Goal: Information Seeking & Learning: Learn about a topic

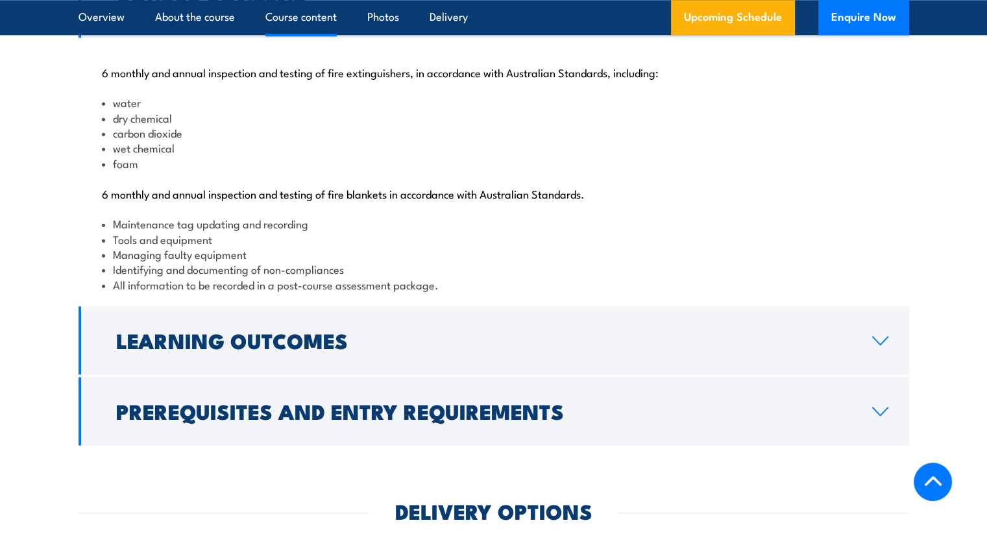
scroll to position [1558, 0]
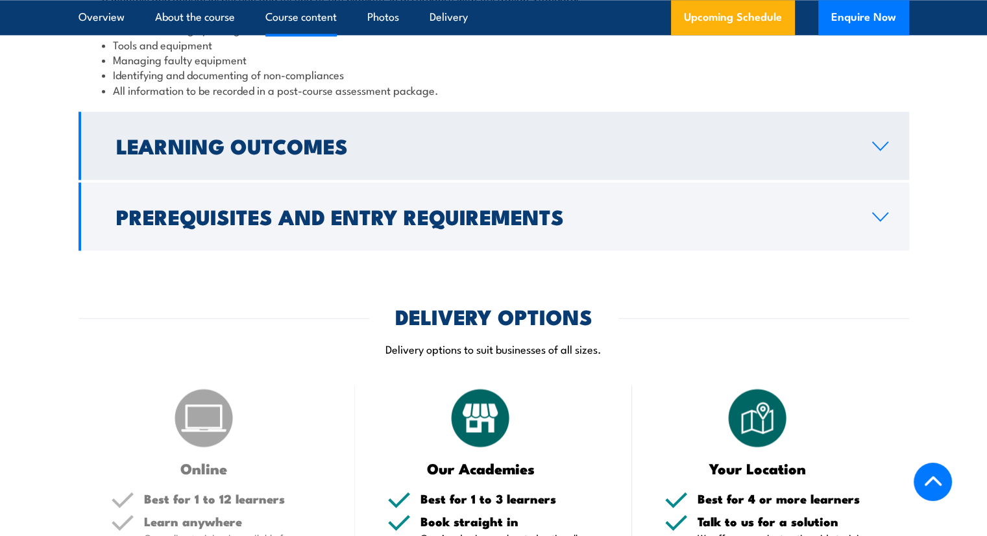
click at [250, 154] on h2 "Learning Outcomes" at bounding box center [483, 145] width 735 height 18
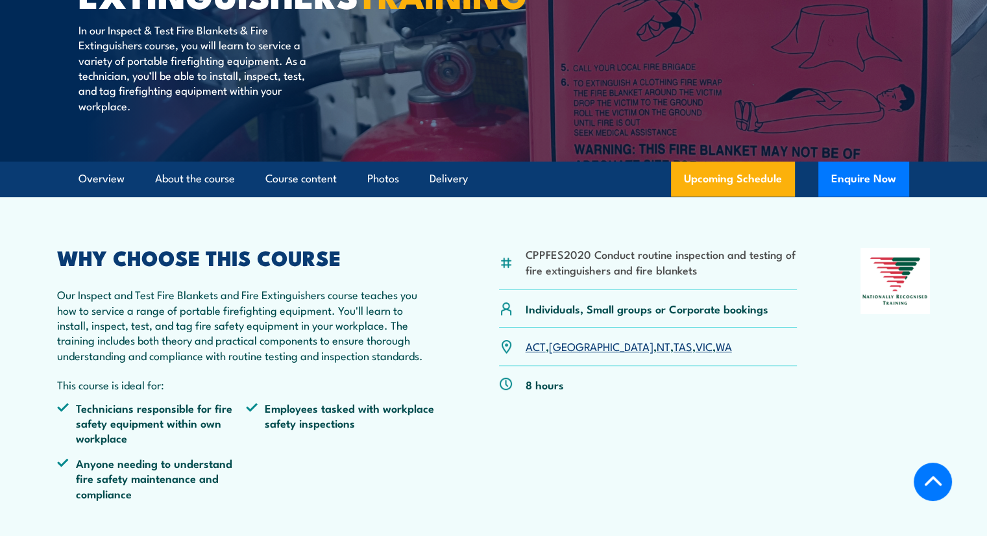
scroll to position [260, 0]
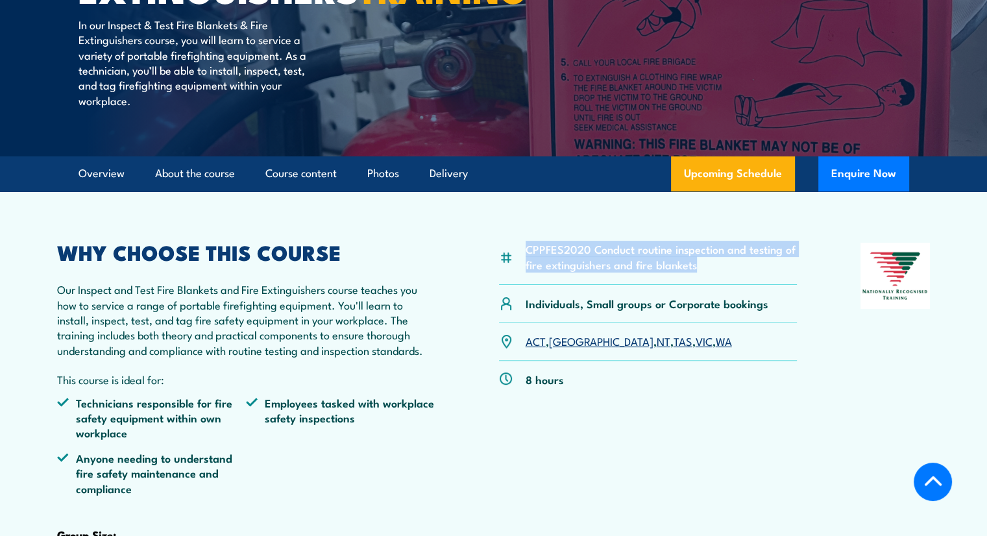
drag, startPoint x: 524, startPoint y: 278, endPoint x: 769, endPoint y: 290, distance: 245.6
click at [769, 285] on div "CPPFES2020 Conduct routine inspection and testing of fire extinguishers and fir…" at bounding box center [648, 264] width 299 height 42
copy li "CPPFES2020 Conduct routine inspection and testing of fire extinguishers and fir…"
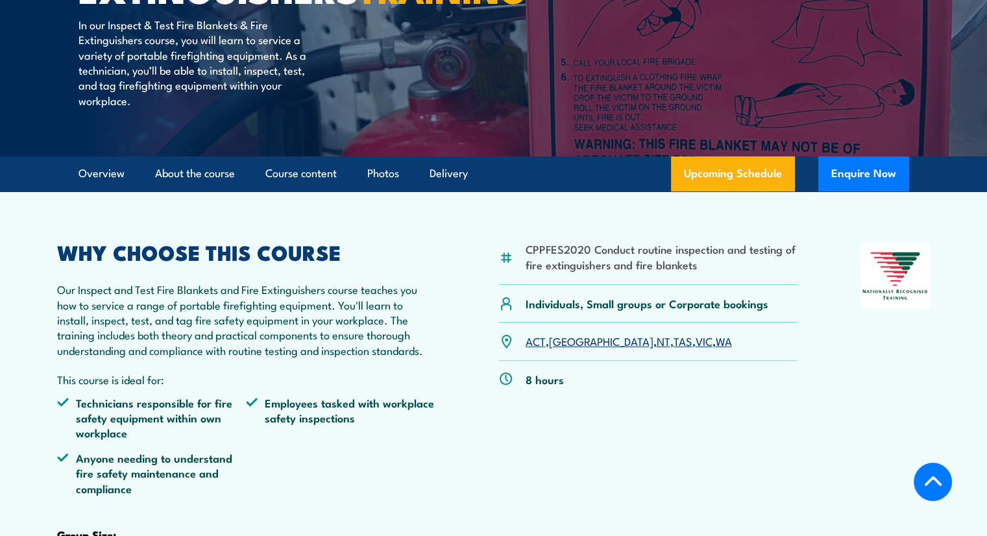
click at [682, 442] on div "CPPFES2020 Conduct routine inspection and testing of fire extinguishers and fir…" at bounding box center [648, 452] width 299 height 419
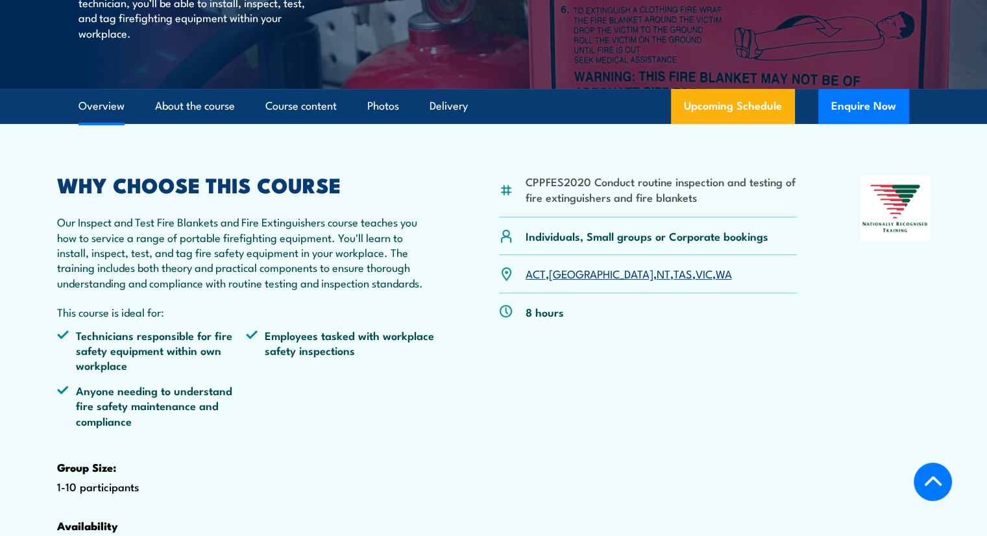
scroll to position [325, 0]
